Goal: Task Accomplishment & Management: Use online tool/utility

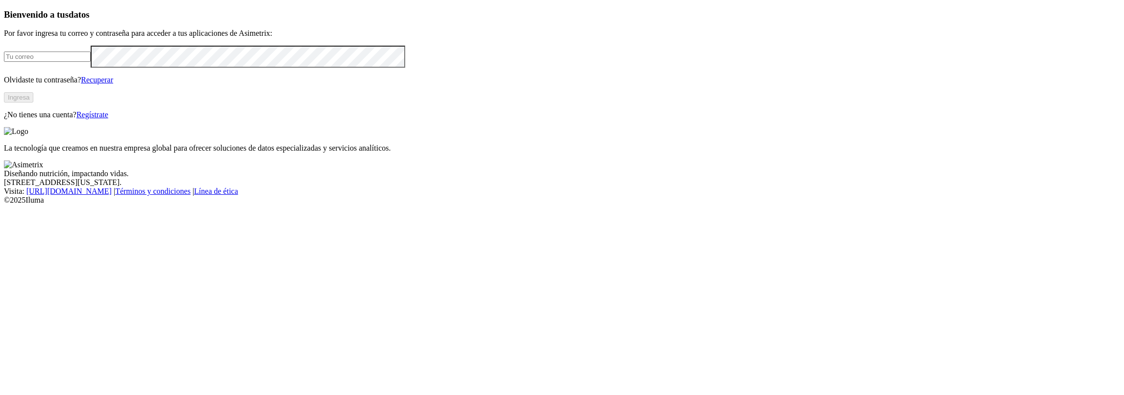
click at [91, 62] on input "email" at bounding box center [47, 56] width 87 height 10
type input "[PERSON_NAME][EMAIL_ADDRESS][PERSON_NAME][DOMAIN_NAME]"
click at [33, 102] on button "Ingresa" at bounding box center [18, 97] width 29 height 10
